Goal: Check status: Check status

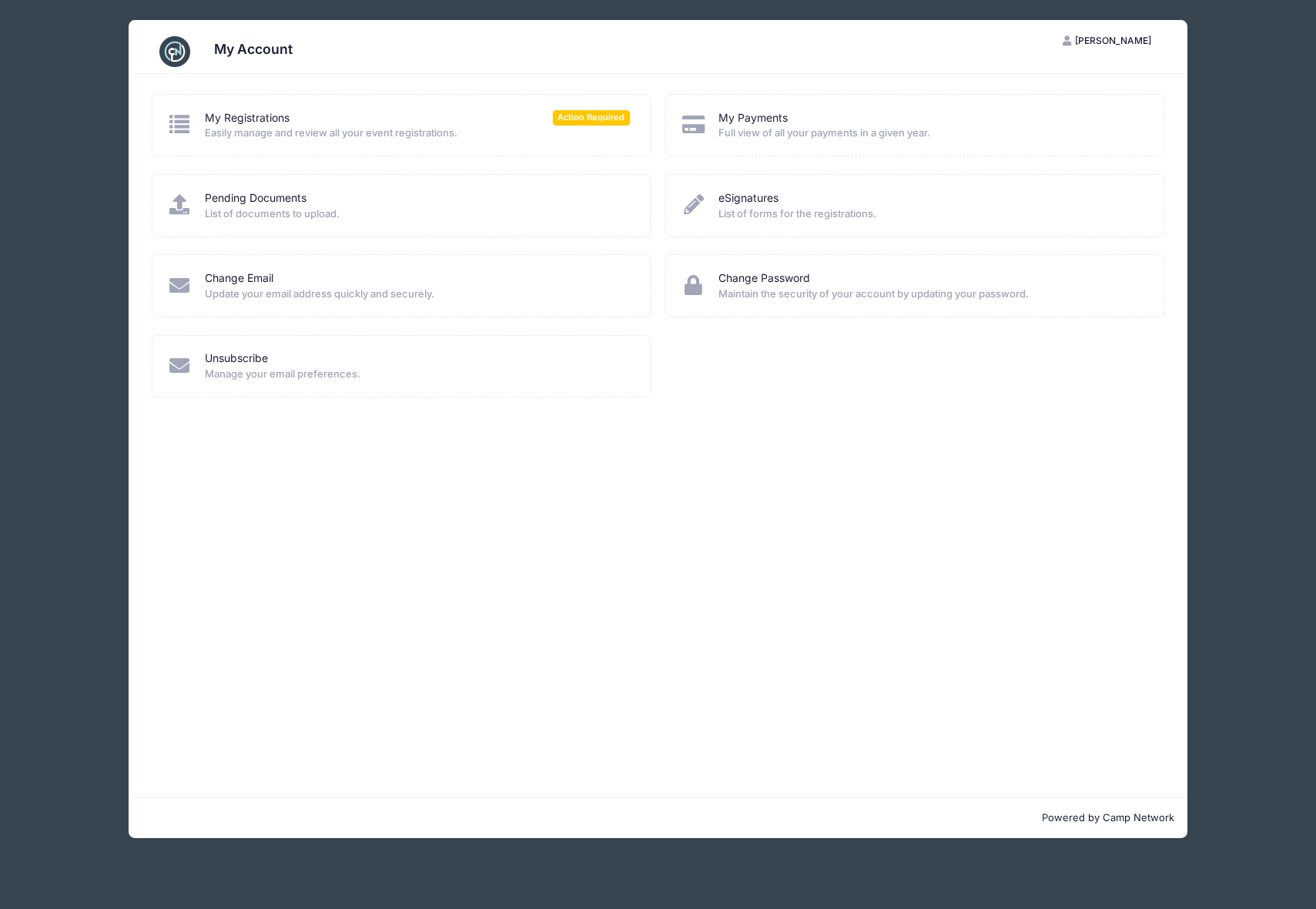
click at [329, 111] on div "My Registrations Action Required" at bounding box center [417, 118] width 425 height 16
click at [285, 112] on link "My Registrations" at bounding box center [247, 118] width 84 height 16
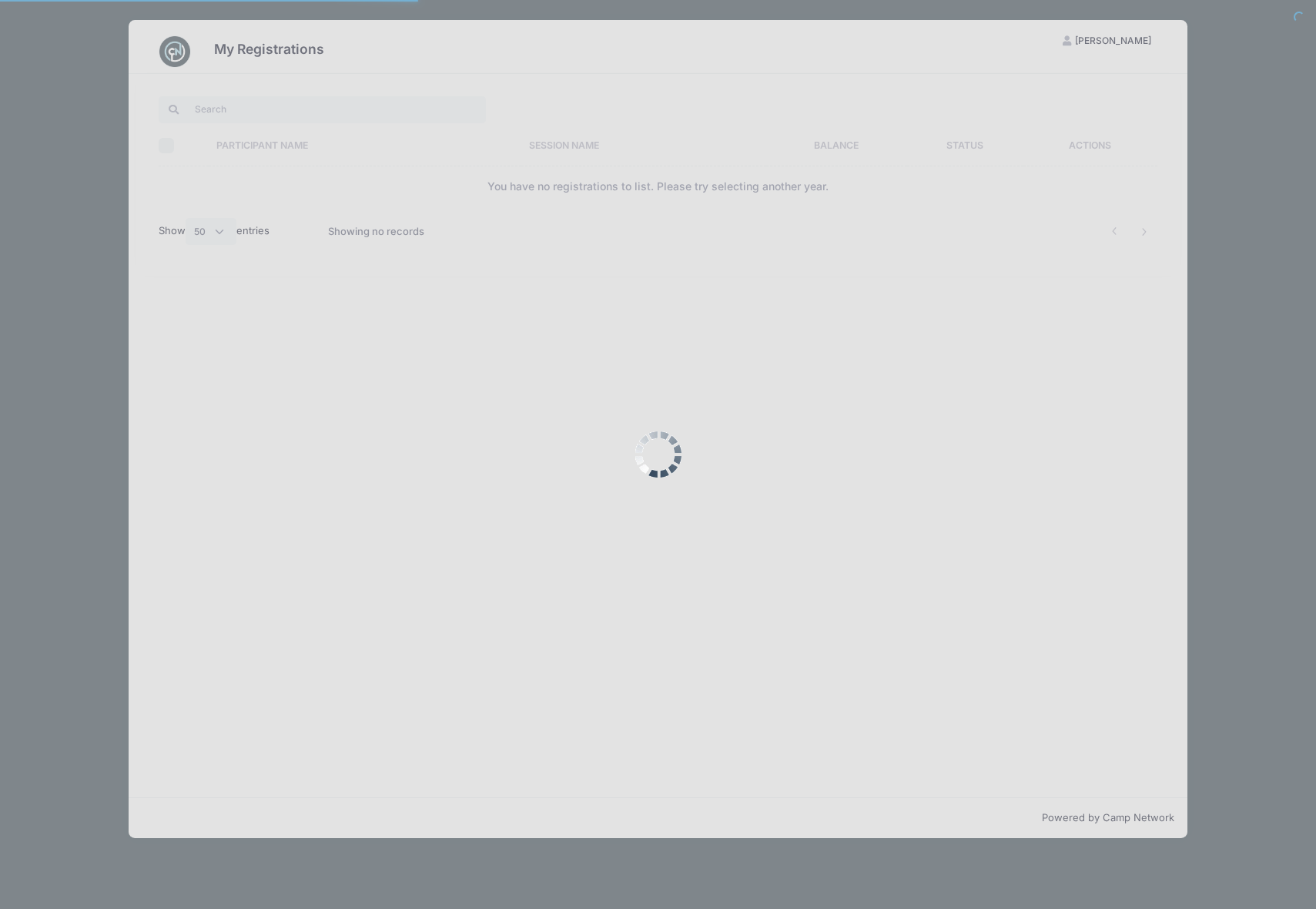
select select "50"
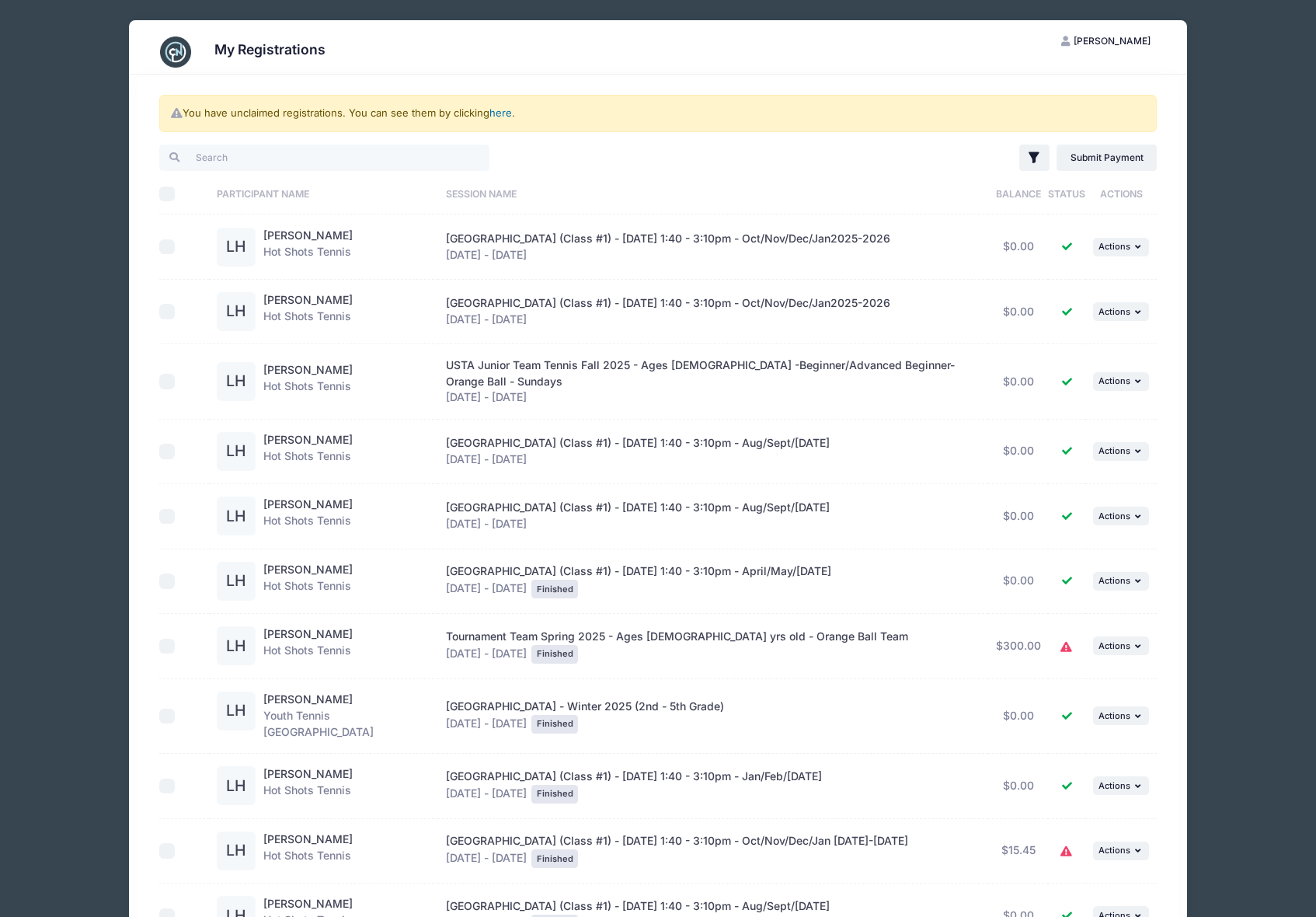
click at [498, 114] on link "here" at bounding box center [501, 112] width 22 height 12
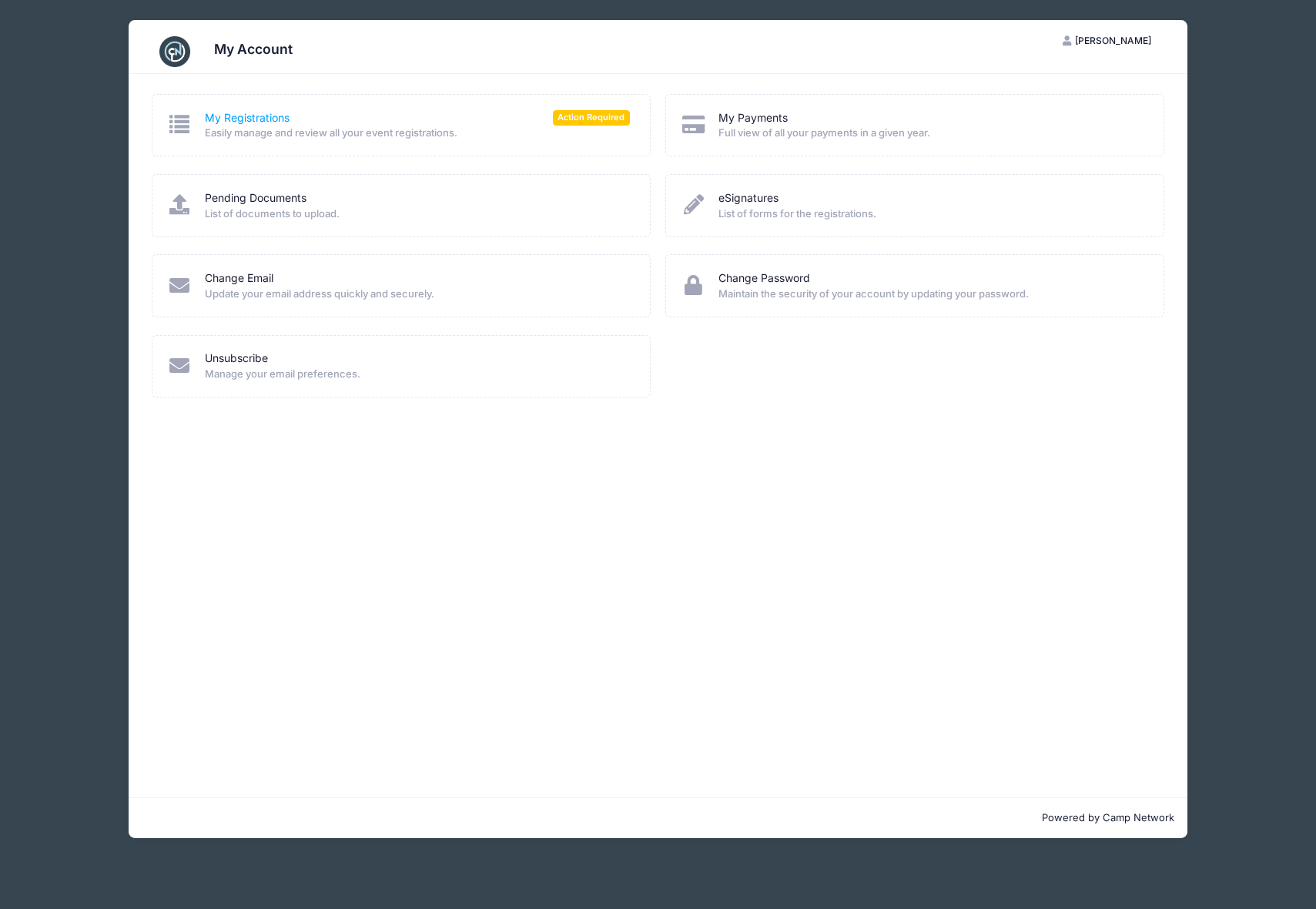
click at [279, 122] on link "My Registrations" at bounding box center [247, 118] width 84 height 16
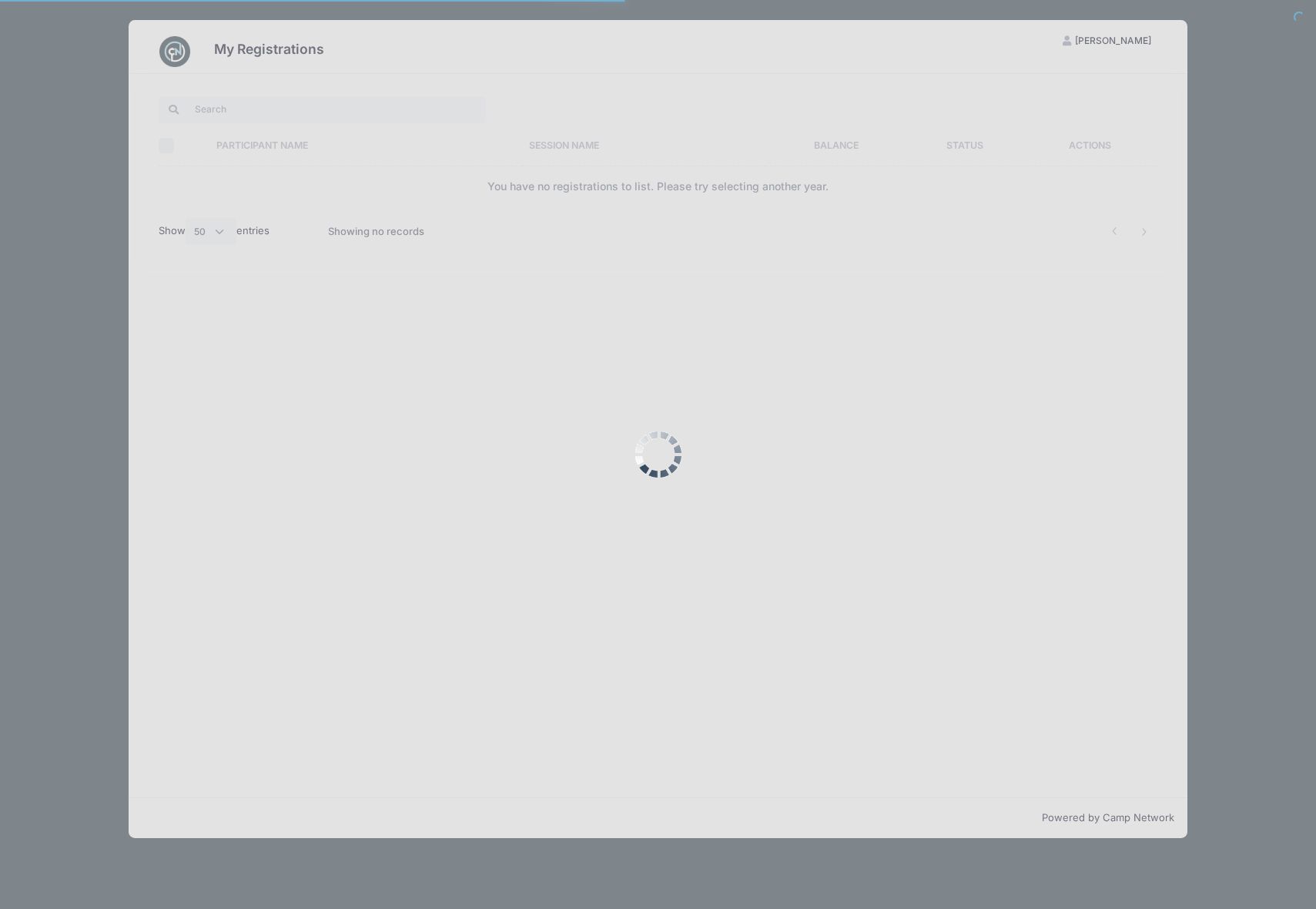
select select "50"
